Goal: Navigation & Orientation: Find specific page/section

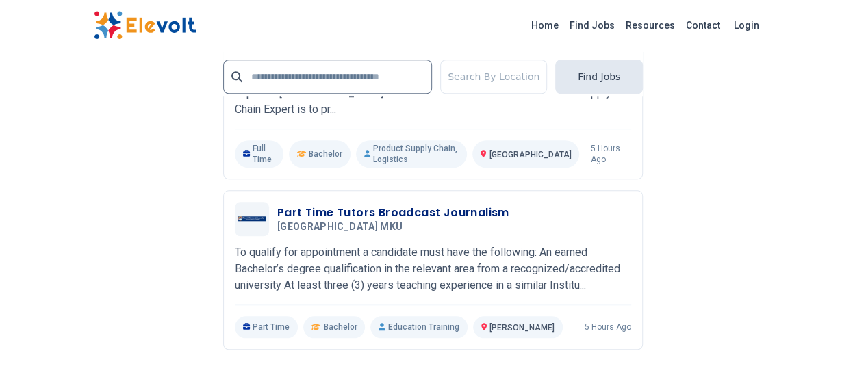
scroll to position [3192, 0]
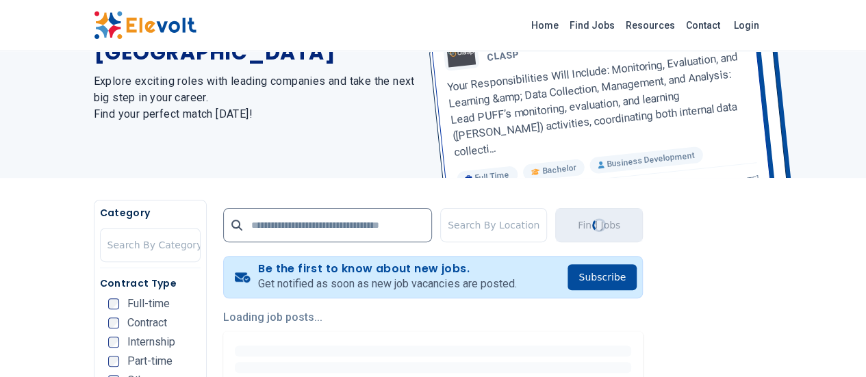
scroll to position [0, 0]
